Goal: Task Accomplishment & Management: Complete application form

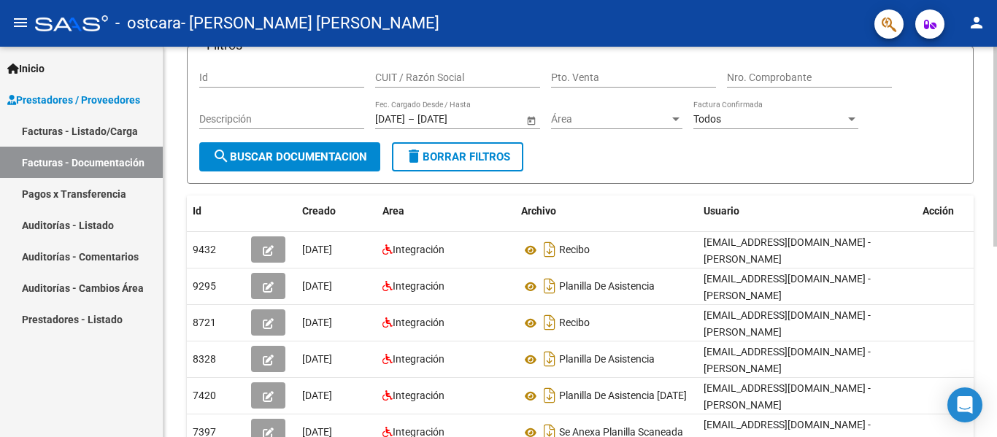
click at [981, 163] on div "PRESTADORES -> Comprobantes - Documentación Respaldatoria cloud_download Export…" at bounding box center [581, 310] width 837 height 749
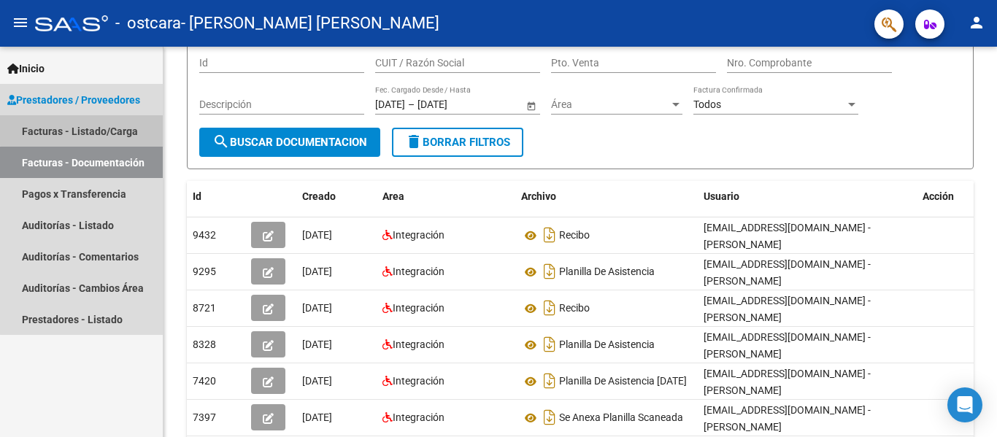
click at [94, 129] on link "Facturas - Listado/Carga" at bounding box center [81, 130] width 163 height 31
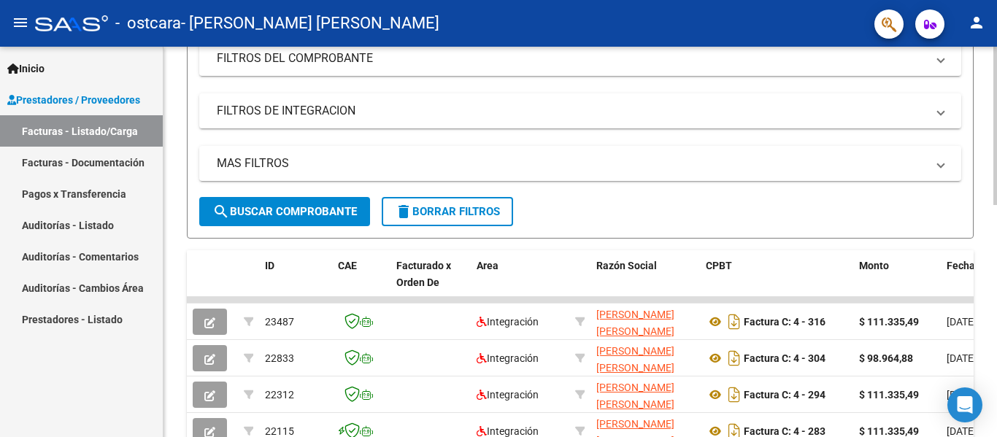
scroll to position [246, 0]
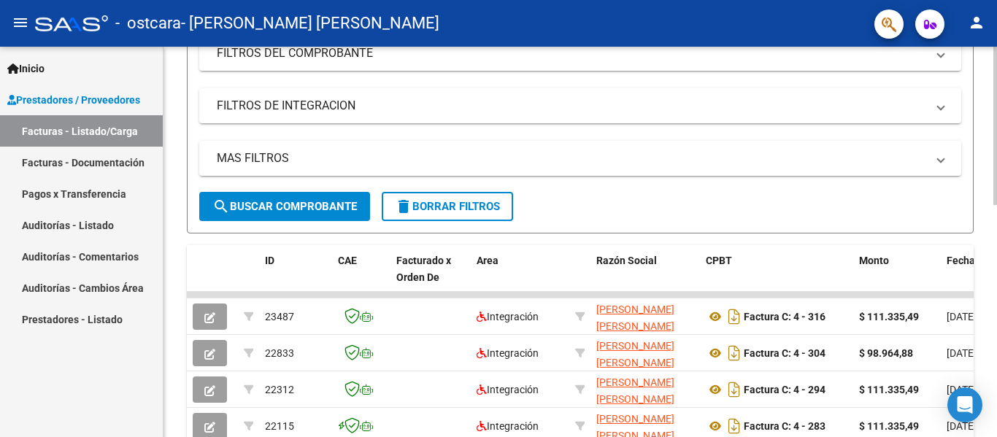
click at [987, 229] on div "Video tutorial PRESTADORES -> Listado de CPBTs Emitidos por Prestadores / Prove…" at bounding box center [581, 276] width 837 height 951
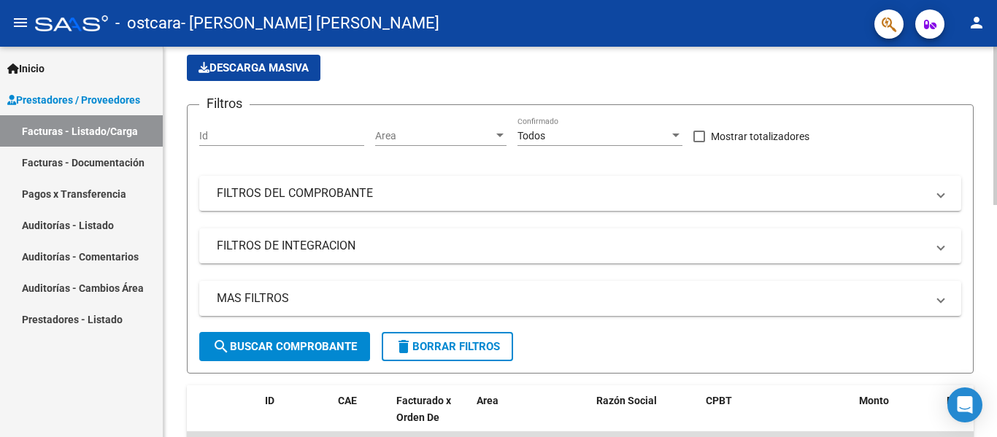
scroll to position [0, 0]
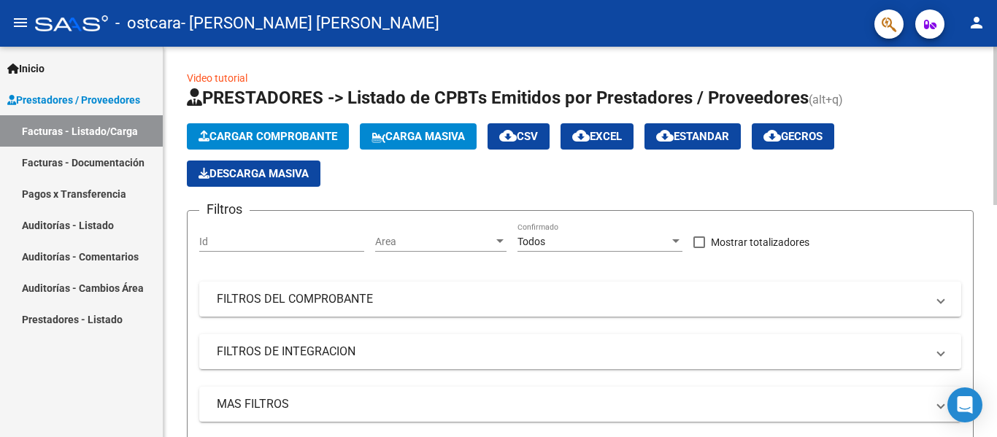
click at [239, 128] on button "Cargar Comprobante" at bounding box center [268, 136] width 162 height 26
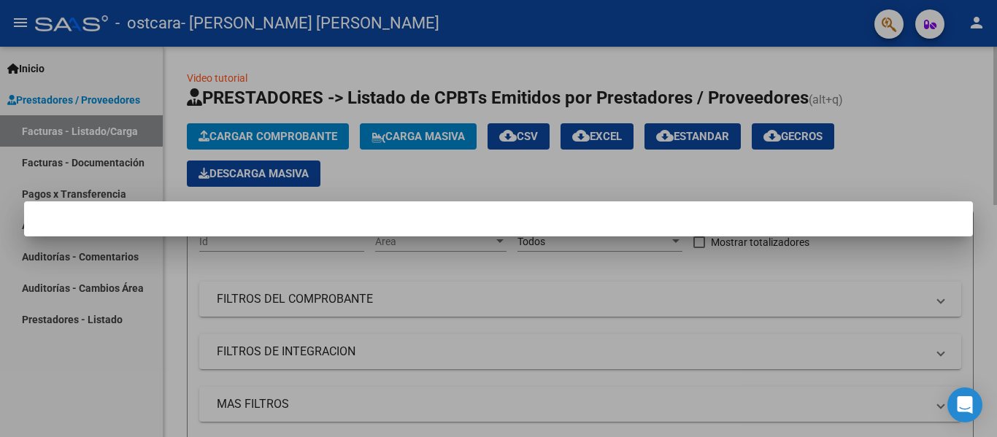
click at [239, 128] on div at bounding box center [498, 218] width 997 height 437
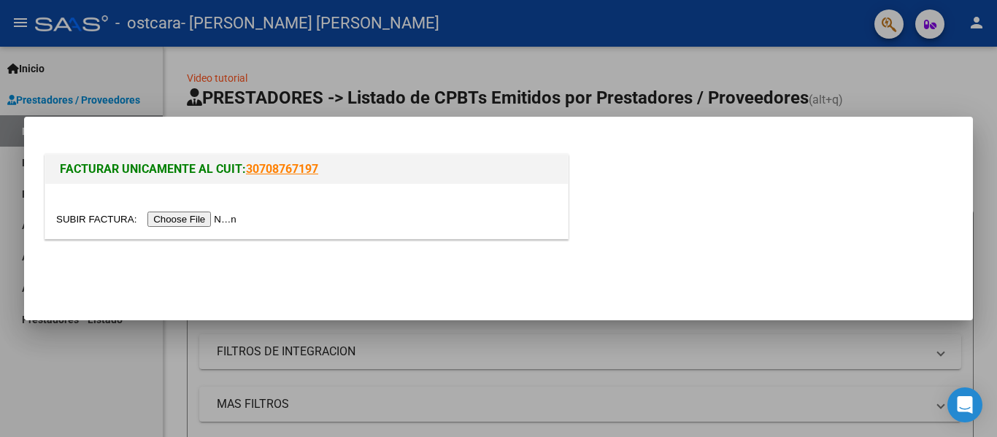
drag, startPoint x: 239, startPoint y: 128, endPoint x: 193, endPoint y: 225, distance: 106.7
click at [193, 225] on mat-dialog-container "FACTURAR UNICAMENTE AL CUIT: 30708767197" at bounding box center [498, 219] width 949 height 204
click at [193, 225] on input "file" at bounding box center [148, 219] width 185 height 15
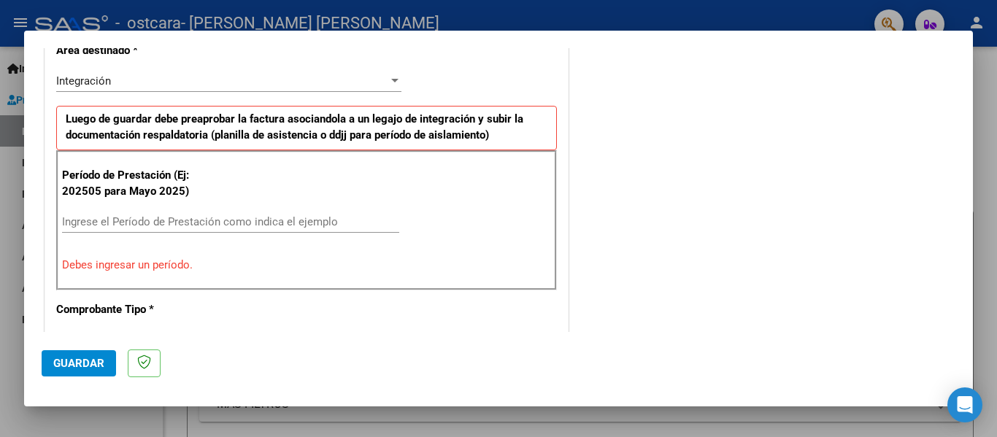
scroll to position [356, 0]
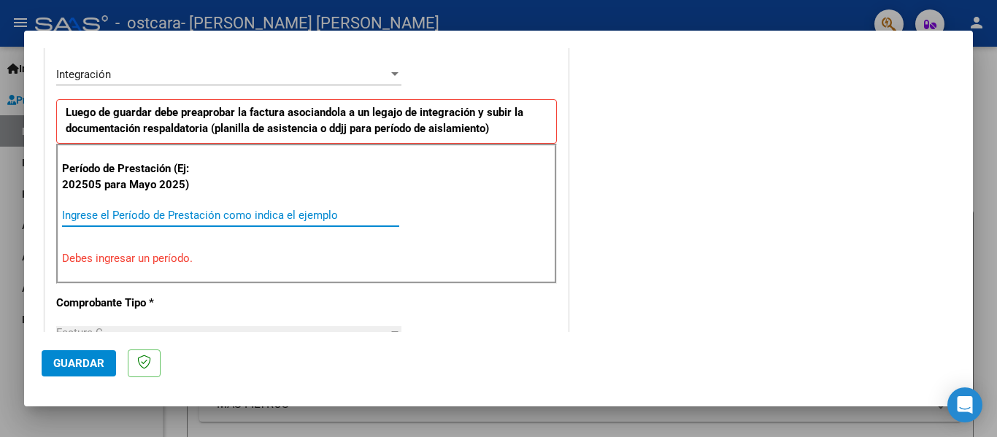
click at [281, 212] on input "Ingrese el Período de Prestación como indica el ejemplo" at bounding box center [230, 215] width 337 height 13
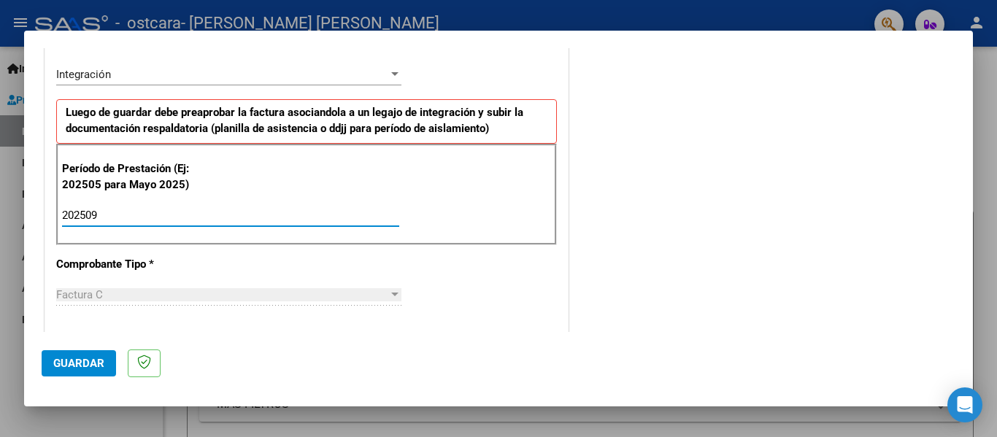
type input "202509"
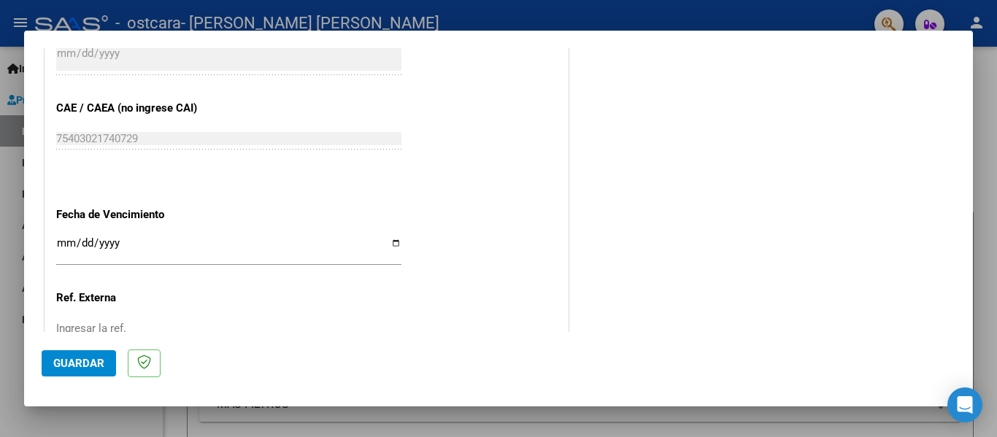
scroll to position [920, 0]
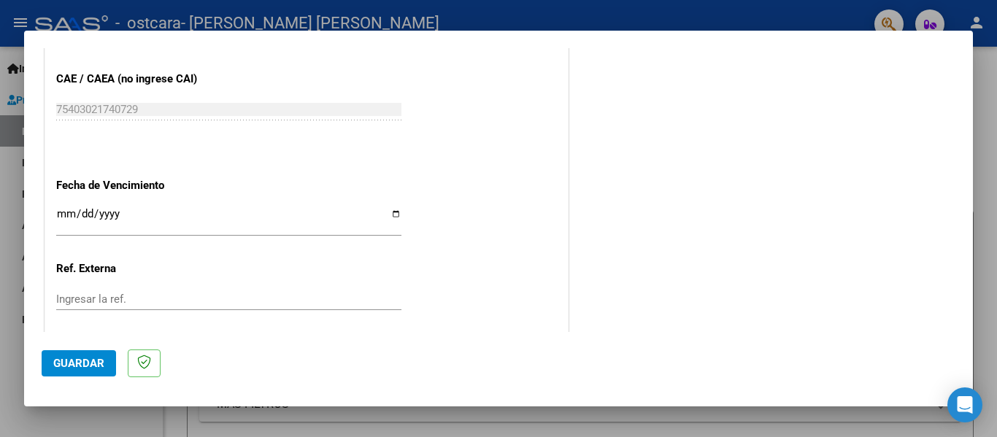
click at [390, 209] on input "Ingresar la fecha" at bounding box center [228, 219] width 345 height 23
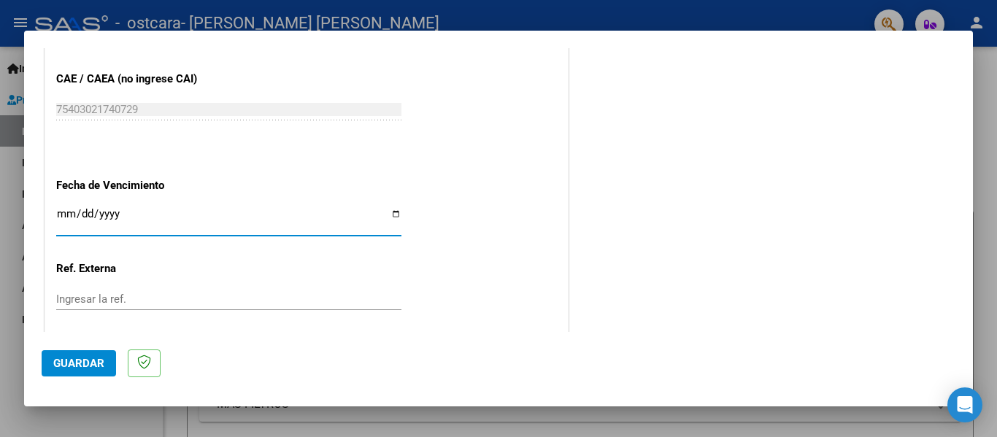
type input "[DATE]"
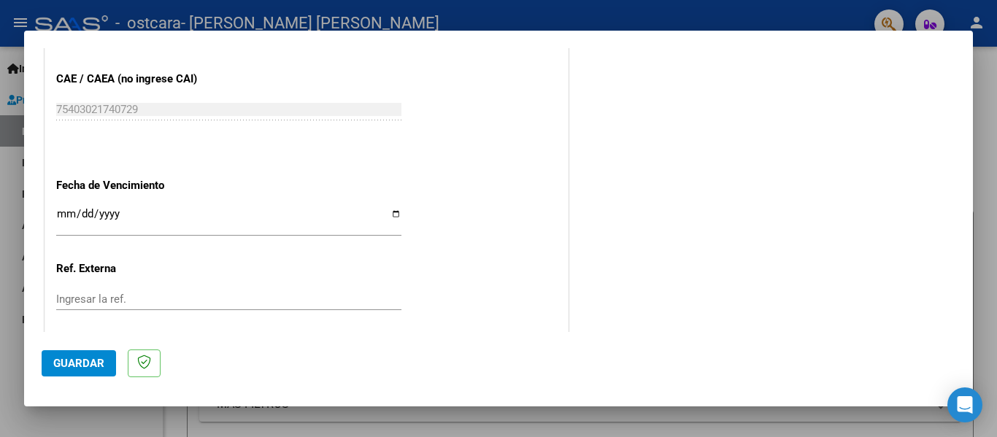
scroll to position [1000, 0]
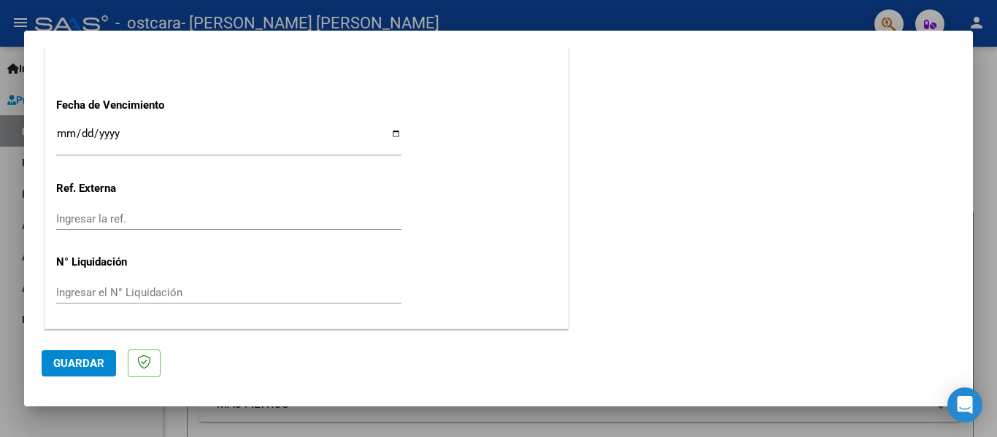
click at [79, 359] on span "Guardar" at bounding box center [78, 363] width 51 height 13
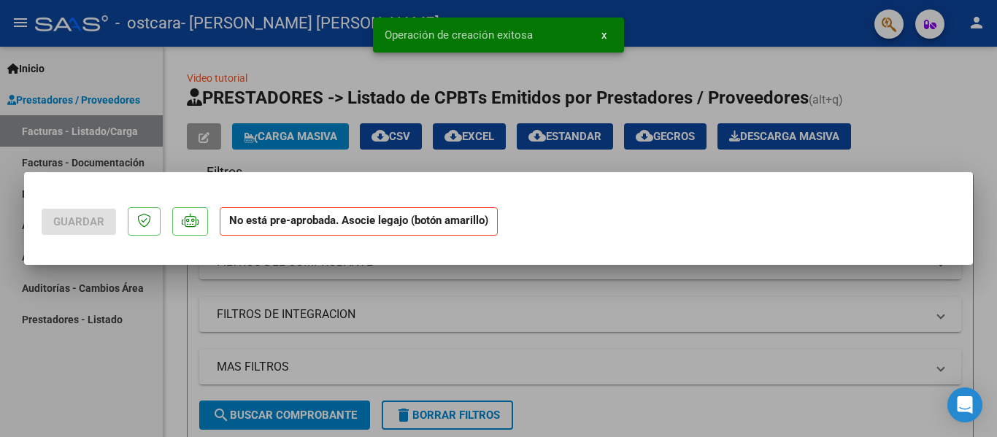
scroll to position [0, 0]
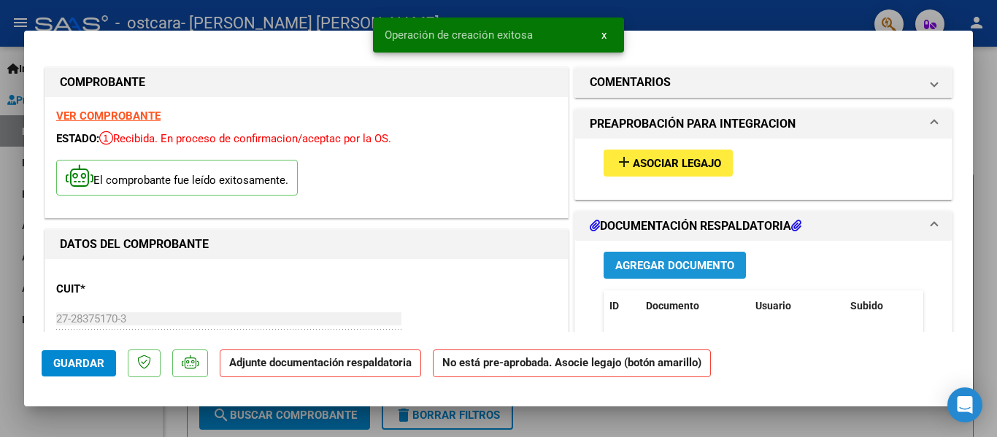
click at [685, 263] on span "Agregar Documento" at bounding box center [674, 265] width 119 height 13
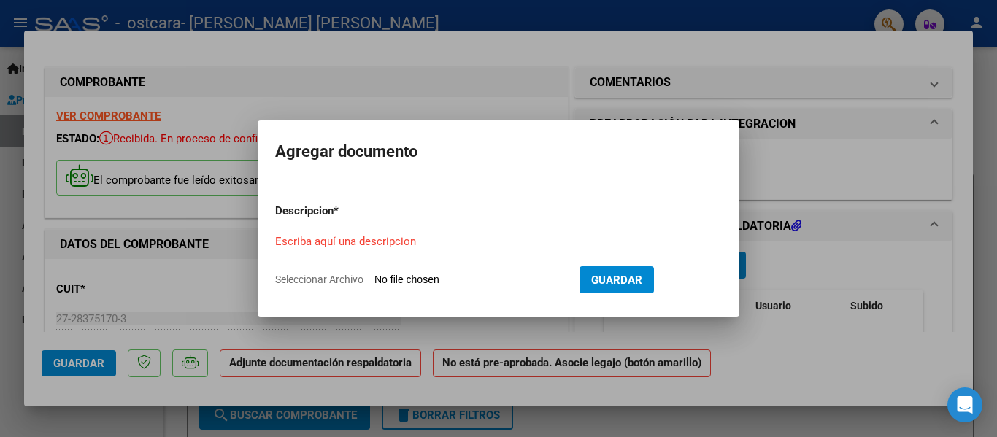
click at [469, 274] on input "Seleccionar Archivo" at bounding box center [470, 281] width 193 height 14
type input "C:\fakepath\asistencia Clari septiembre.pdf"
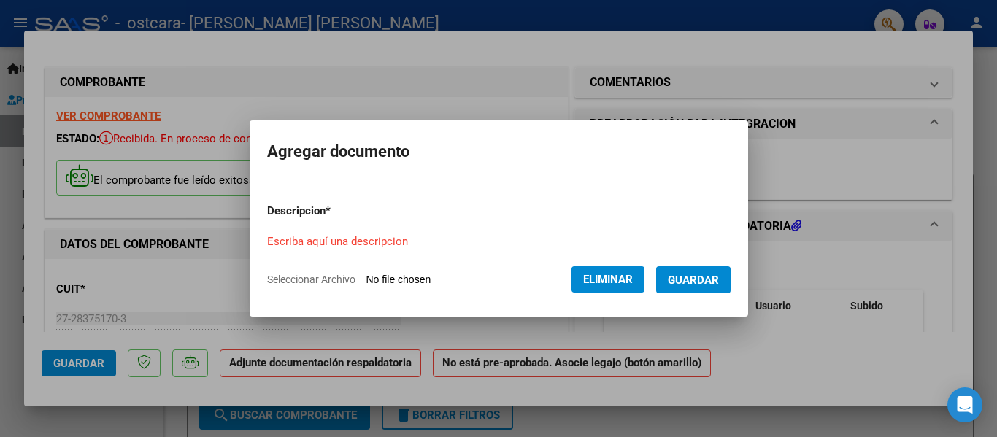
click at [371, 239] on input "Escriba aquí una descripcion" at bounding box center [427, 241] width 320 height 13
type input "planilla asistencia"
click at [719, 279] on span "Guardar" at bounding box center [693, 280] width 51 height 13
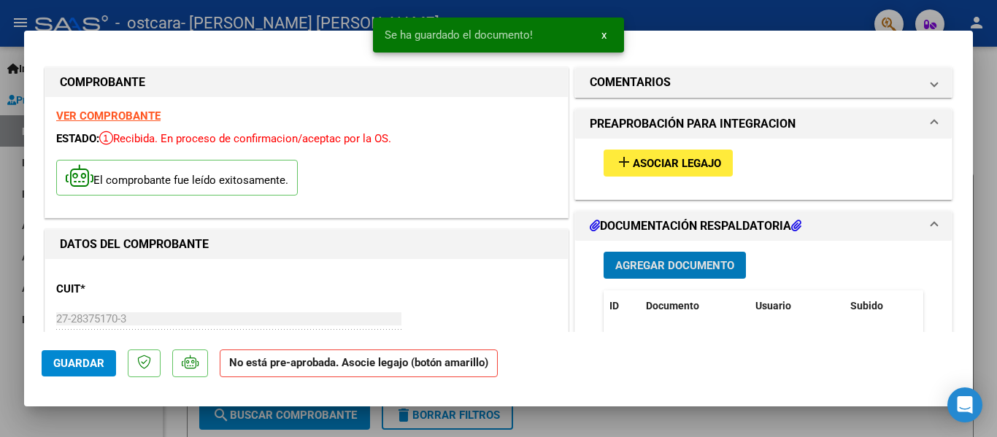
click at [701, 162] on span "Asociar Legajo" at bounding box center [677, 163] width 88 height 13
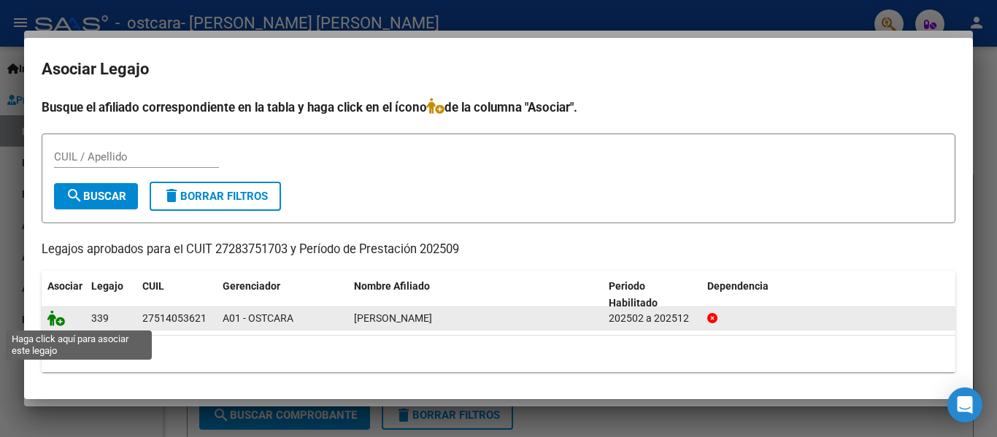
click at [64, 316] on icon at bounding box center [56, 318] width 18 height 16
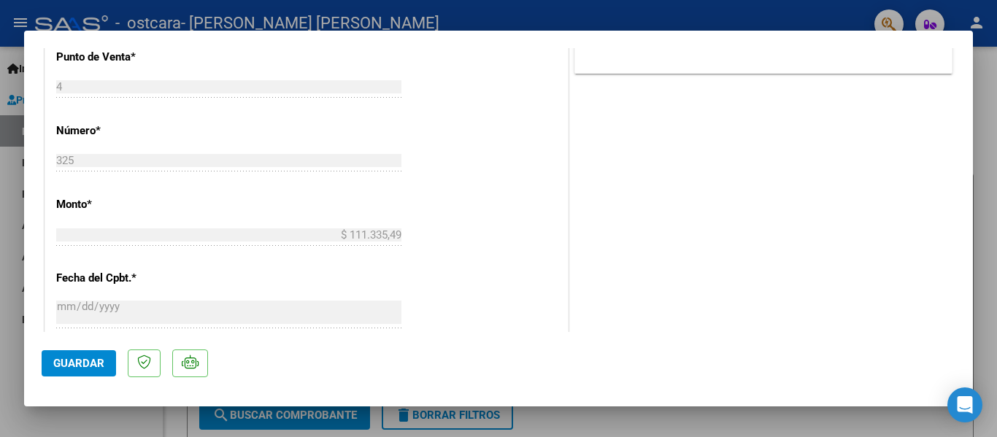
scroll to position [841, 0]
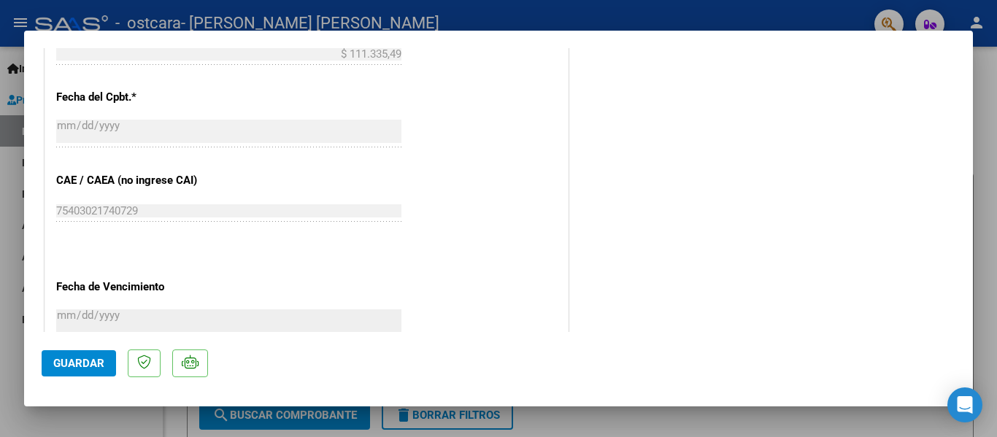
click at [74, 363] on span "Guardar" at bounding box center [78, 363] width 51 height 13
